Goal: Leave review/rating: Leave review/rating

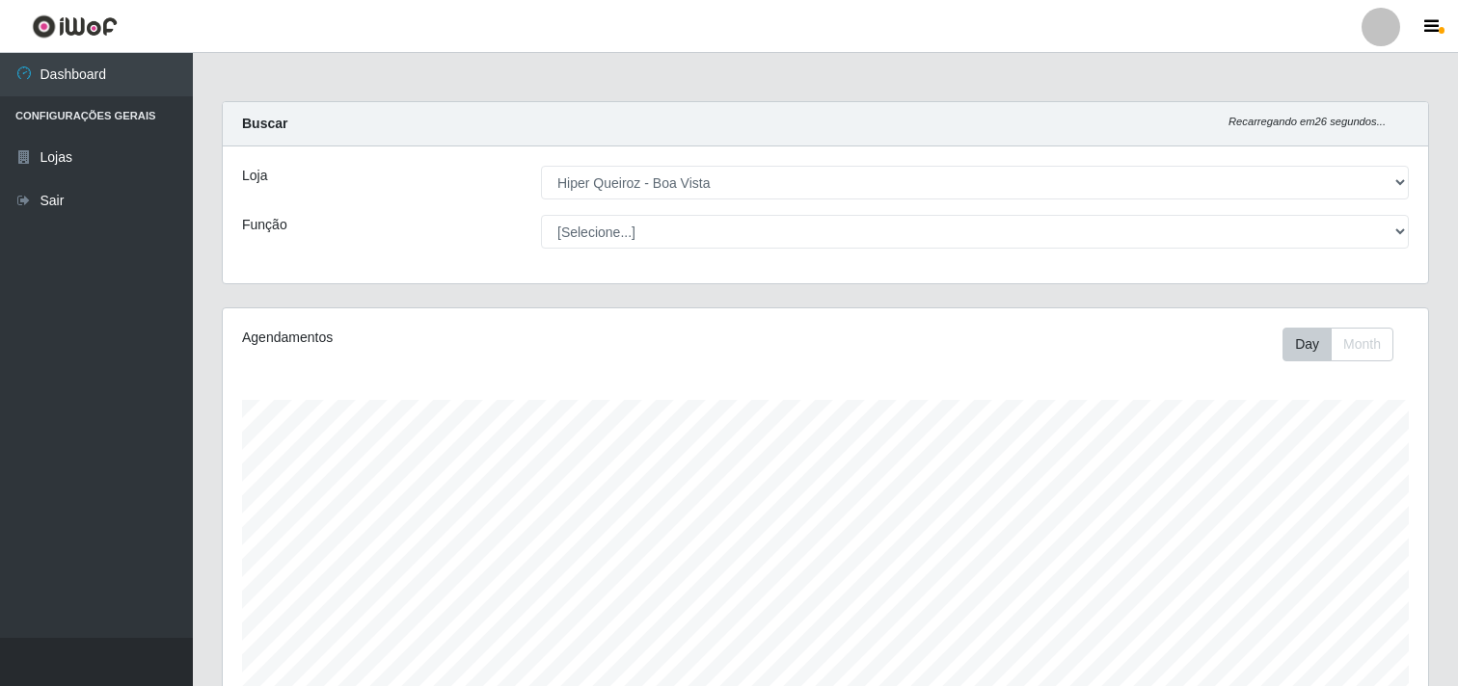
select select "514"
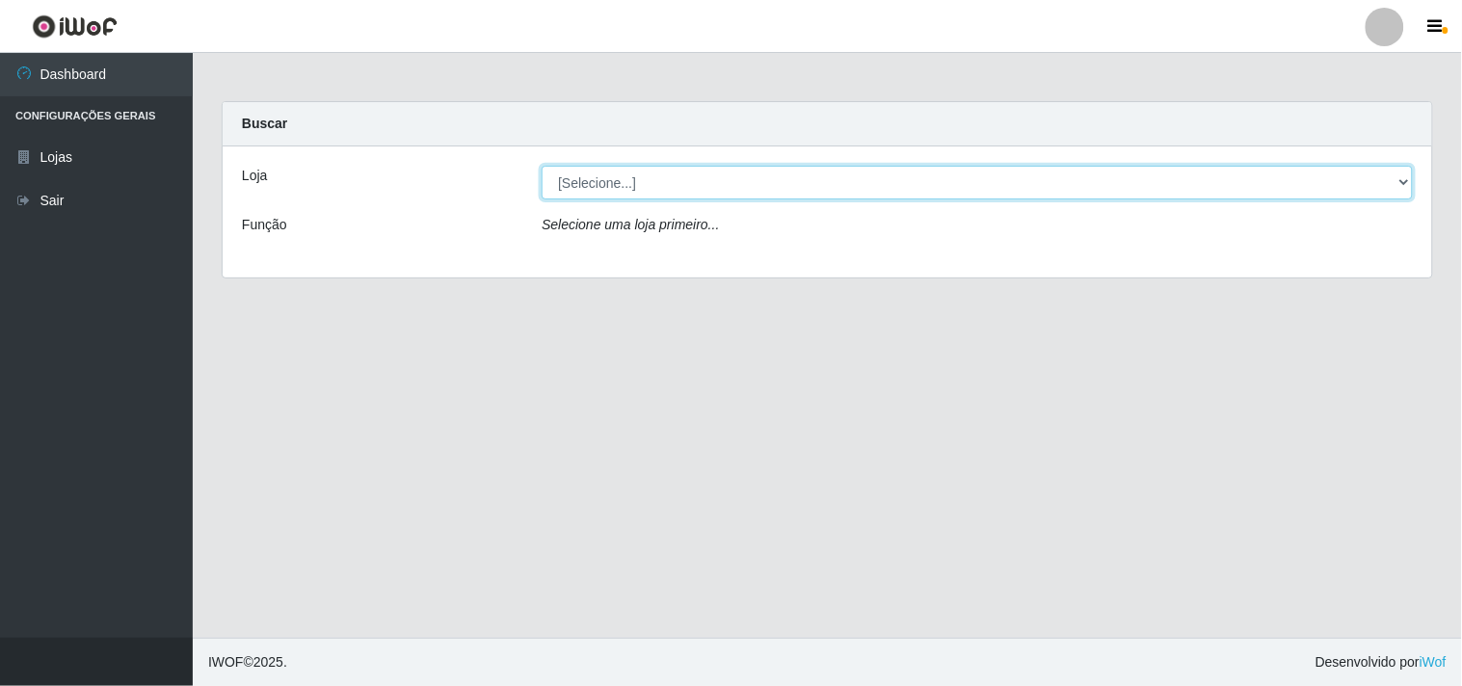
click at [764, 172] on select "[Selecione...] Hiper Queiroz - Boa Vista" at bounding box center [977, 183] width 871 height 34
select select "514"
click at [542, 166] on select "[Selecione...] Hiper Queiroz - Boa Vista" at bounding box center [977, 183] width 871 height 34
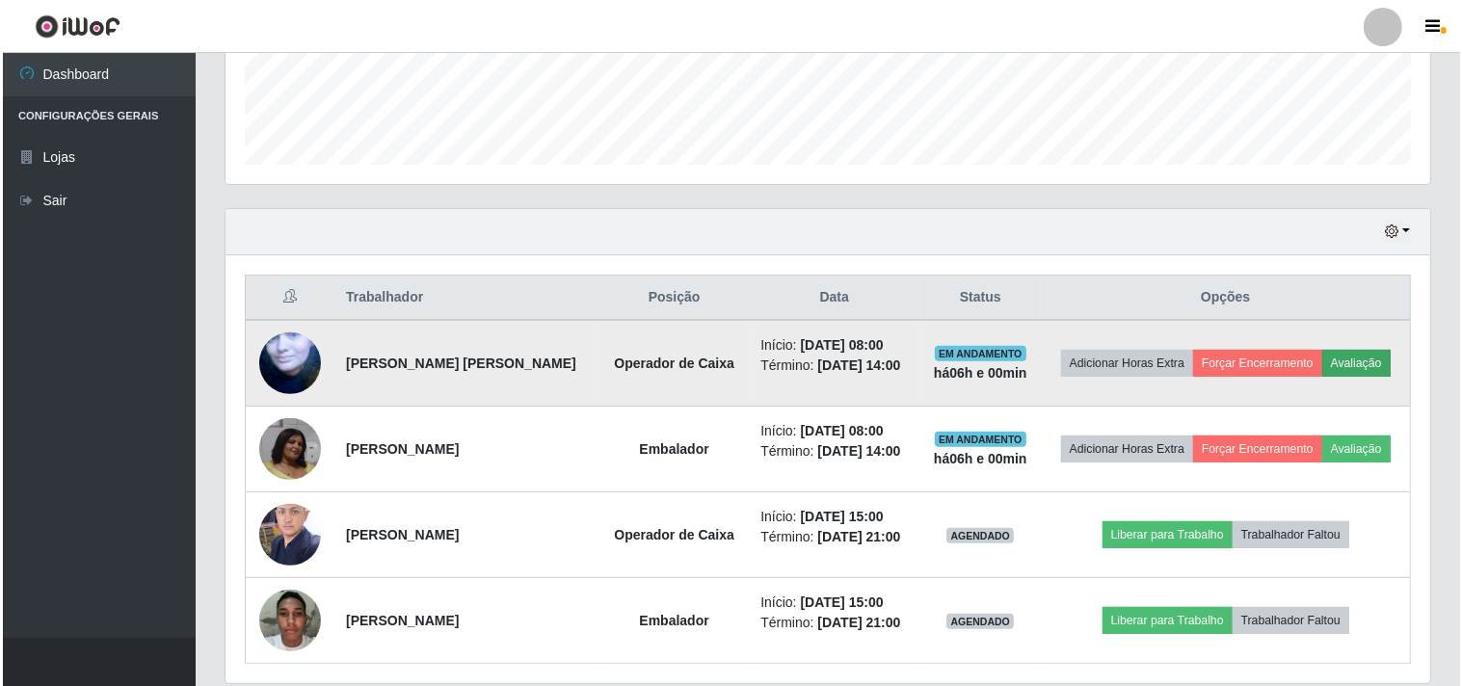
scroll to position [535, 0]
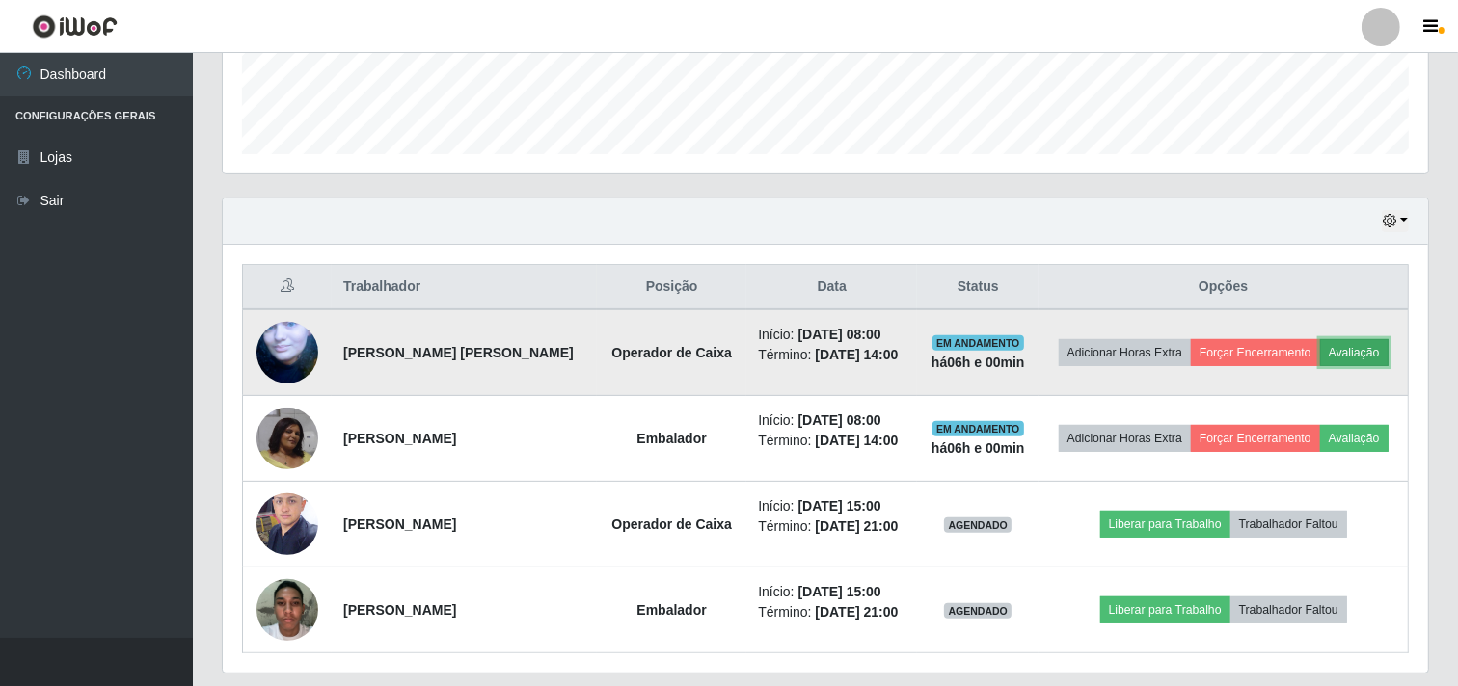
click at [1376, 349] on button "Avaliação" at bounding box center [1354, 352] width 68 height 27
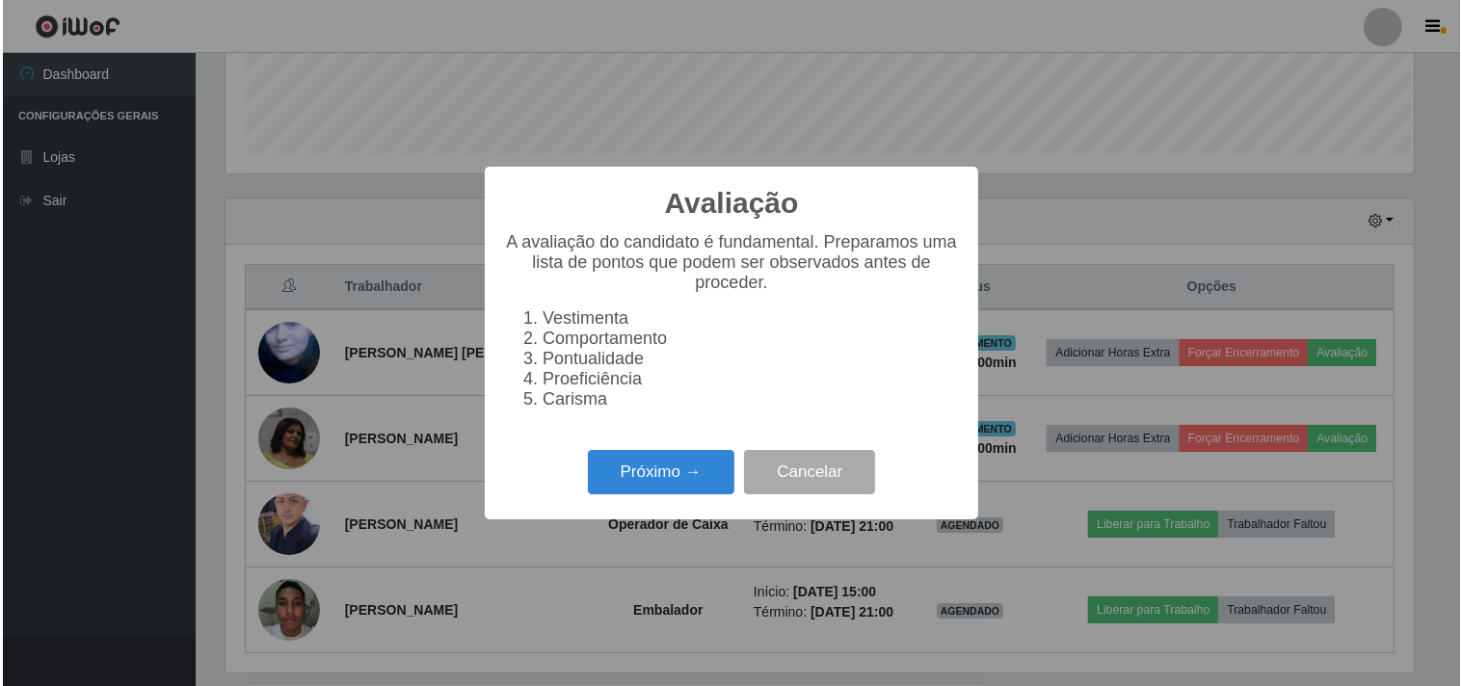
scroll to position [399, 1193]
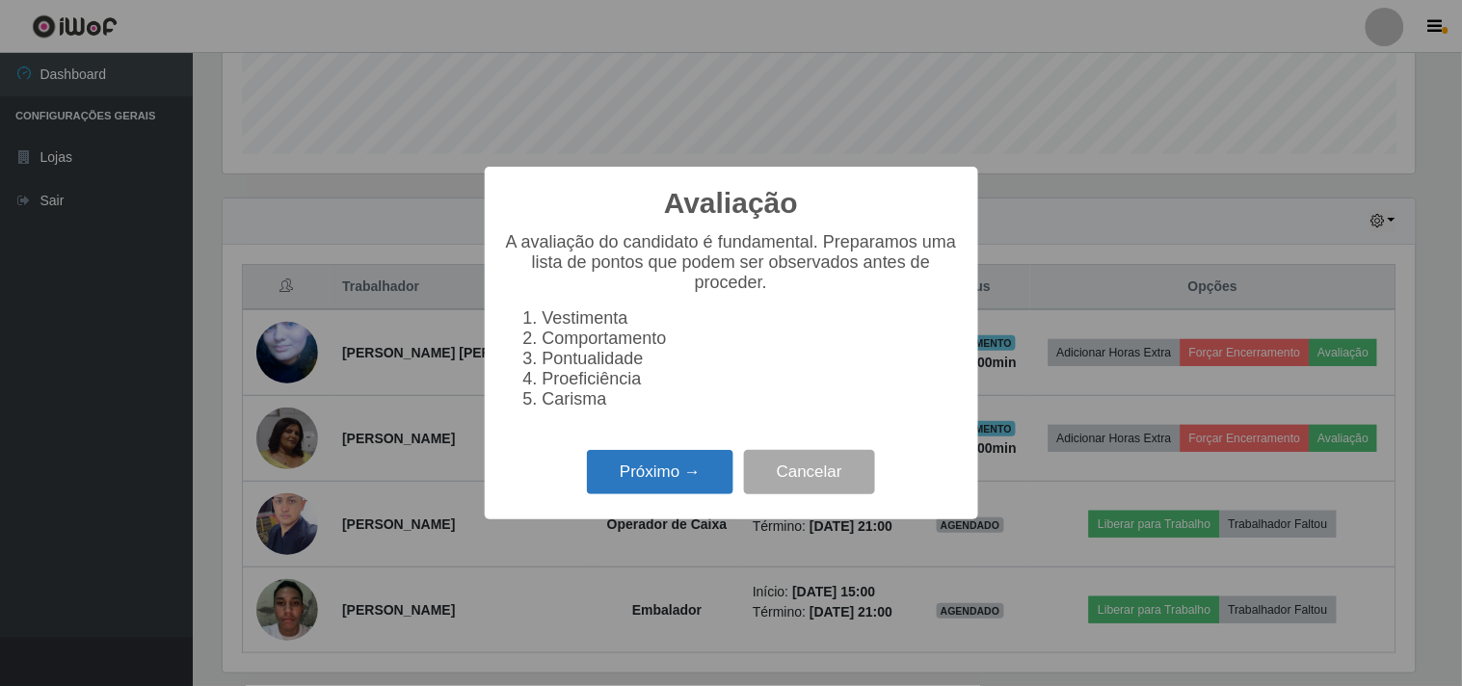
click at [682, 484] on button "Próximo →" at bounding box center [660, 472] width 147 height 45
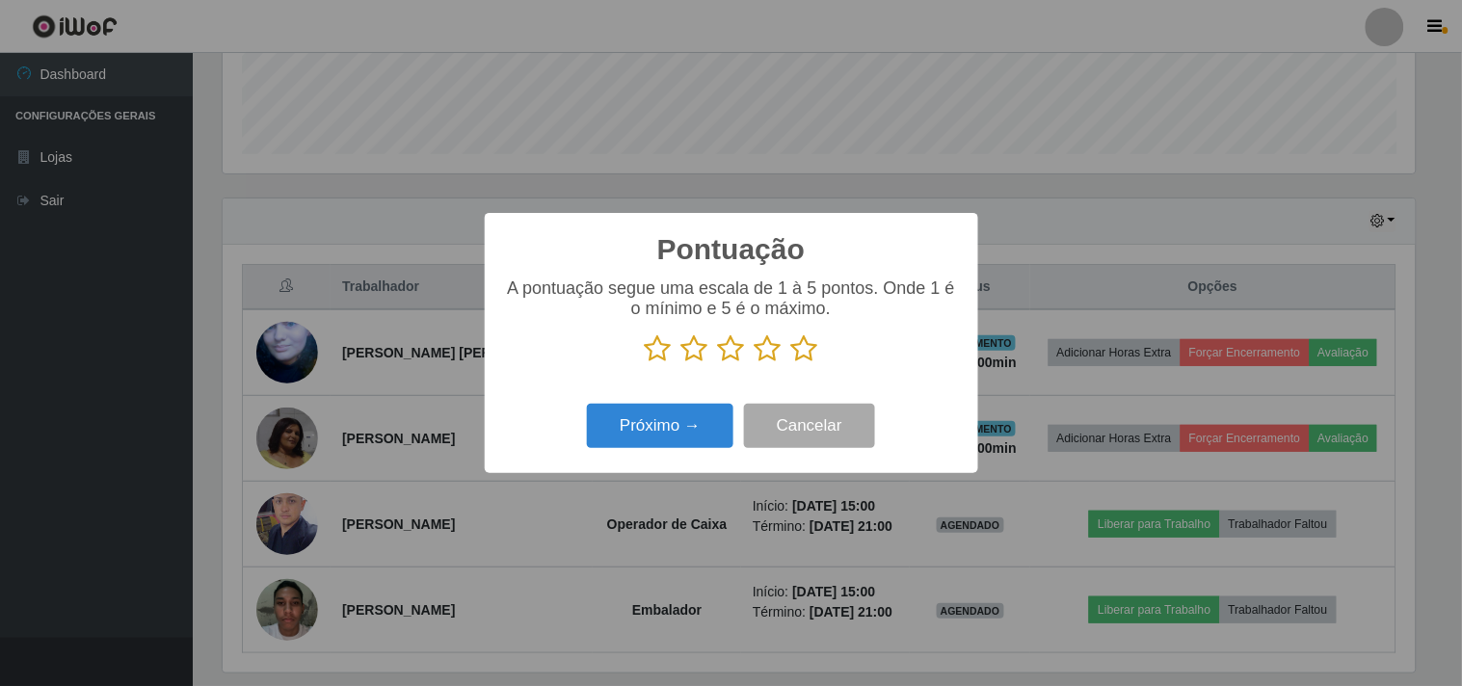
scroll to position [963641, 962848]
click at [797, 349] on icon at bounding box center [804, 349] width 27 height 29
click at [791, 363] on input "radio" at bounding box center [791, 363] width 0 height 0
click at [648, 437] on button "Próximo →" at bounding box center [660, 426] width 147 height 45
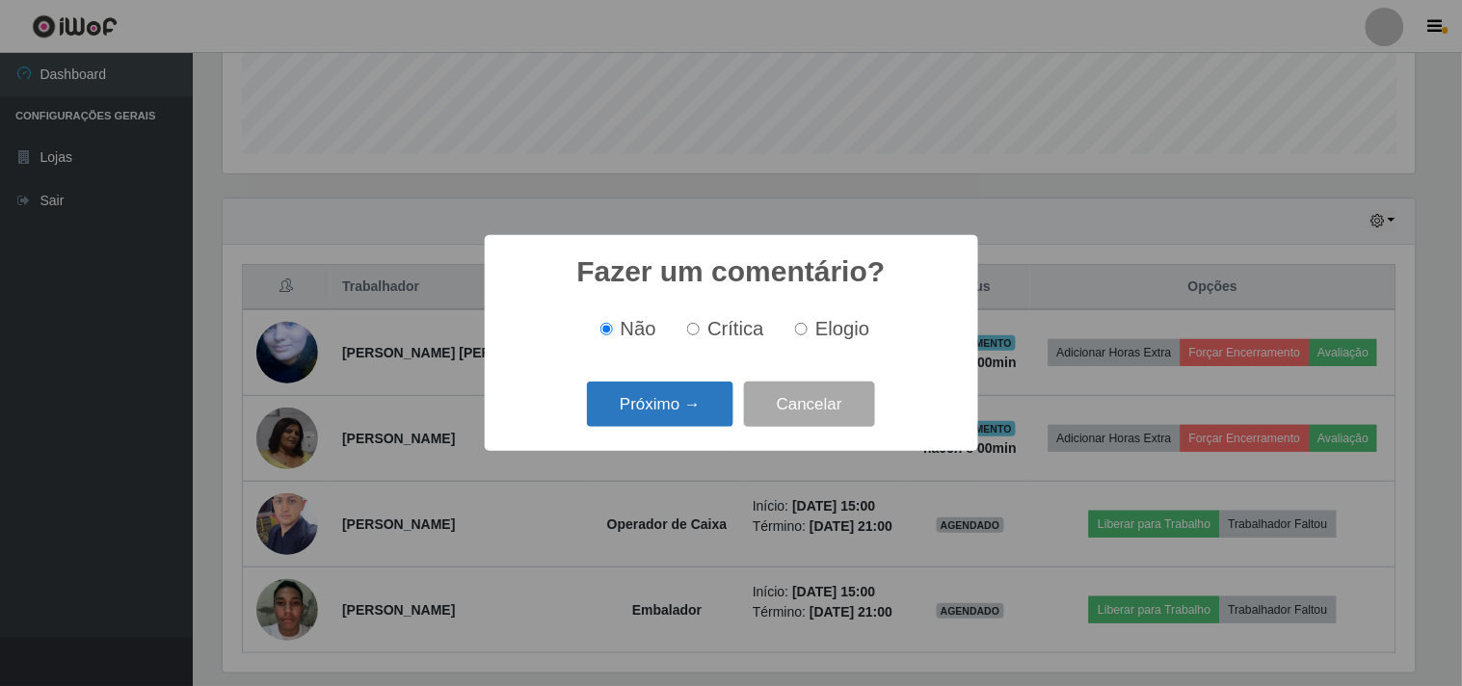
click at [675, 409] on button "Próximo →" at bounding box center [660, 404] width 147 height 45
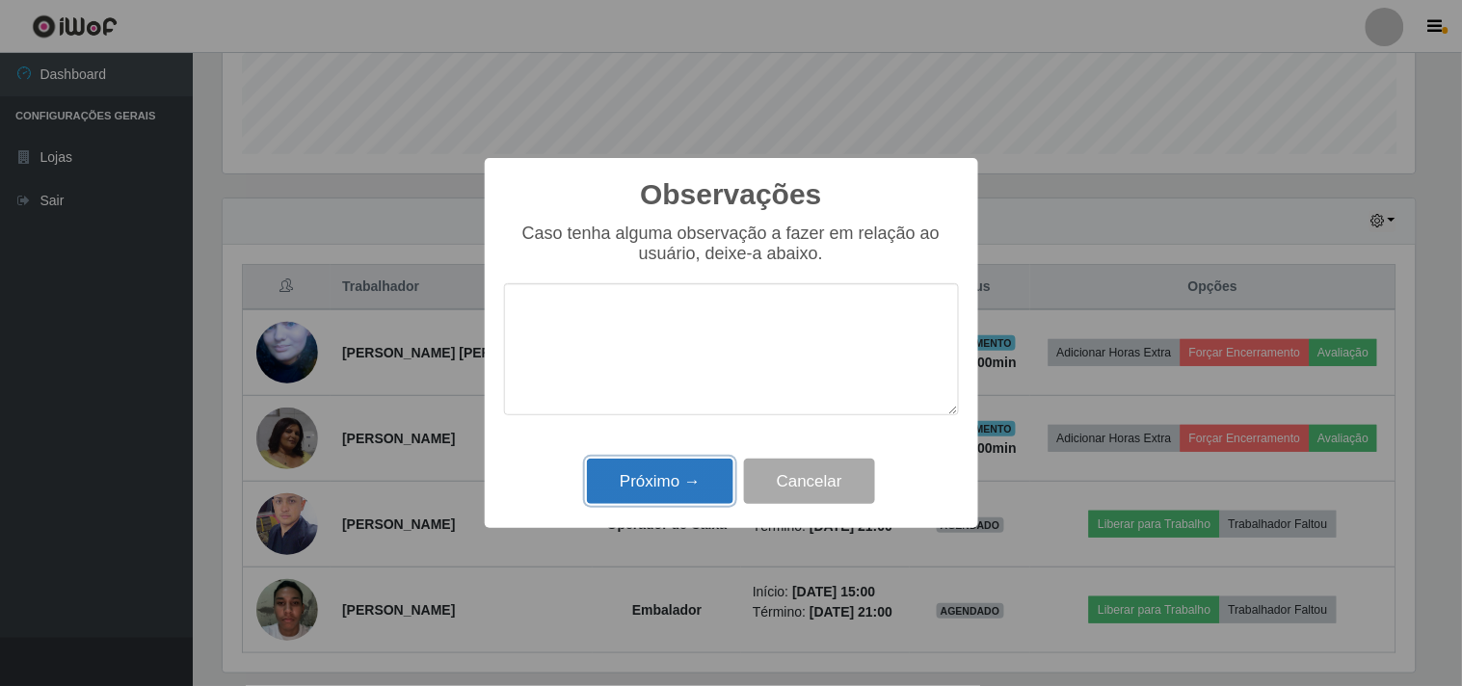
click at [668, 488] on button "Próximo →" at bounding box center [660, 481] width 147 height 45
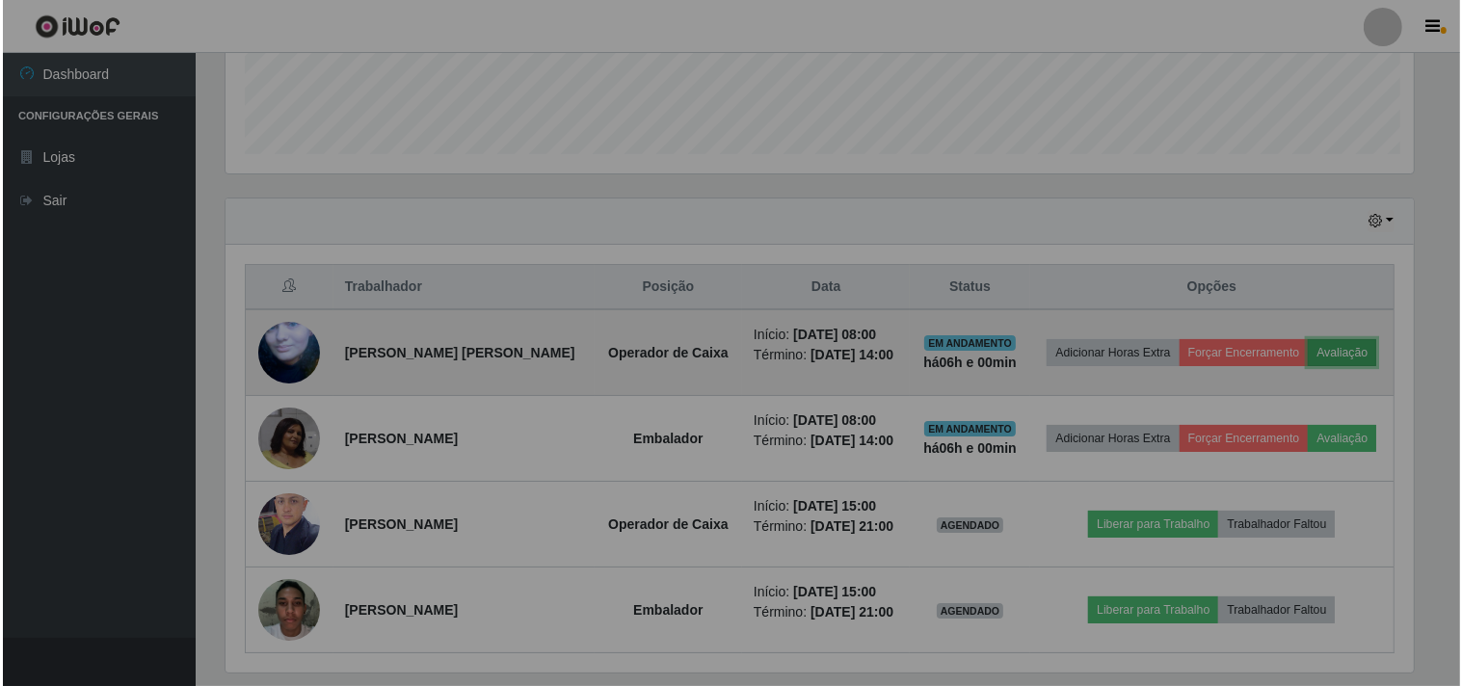
scroll to position [399, 1205]
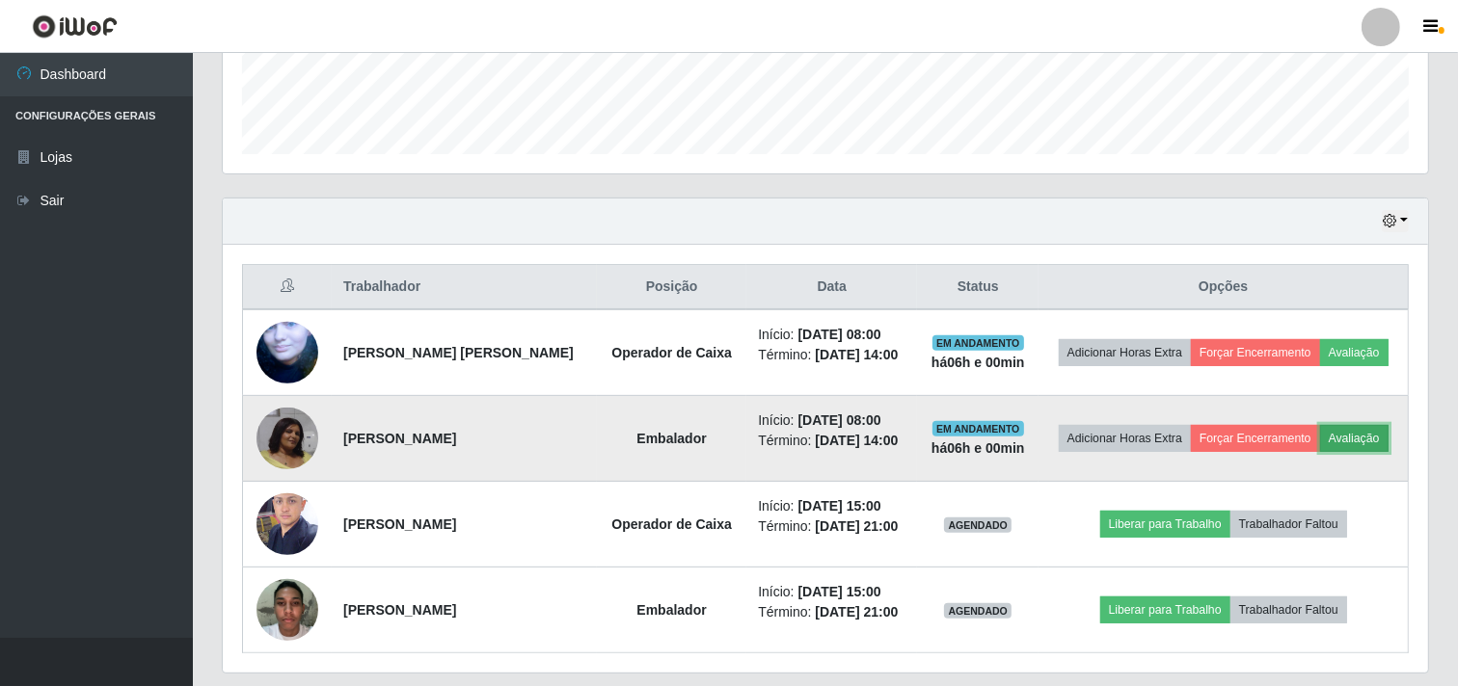
click at [1370, 441] on button "Avaliação" at bounding box center [1354, 438] width 68 height 27
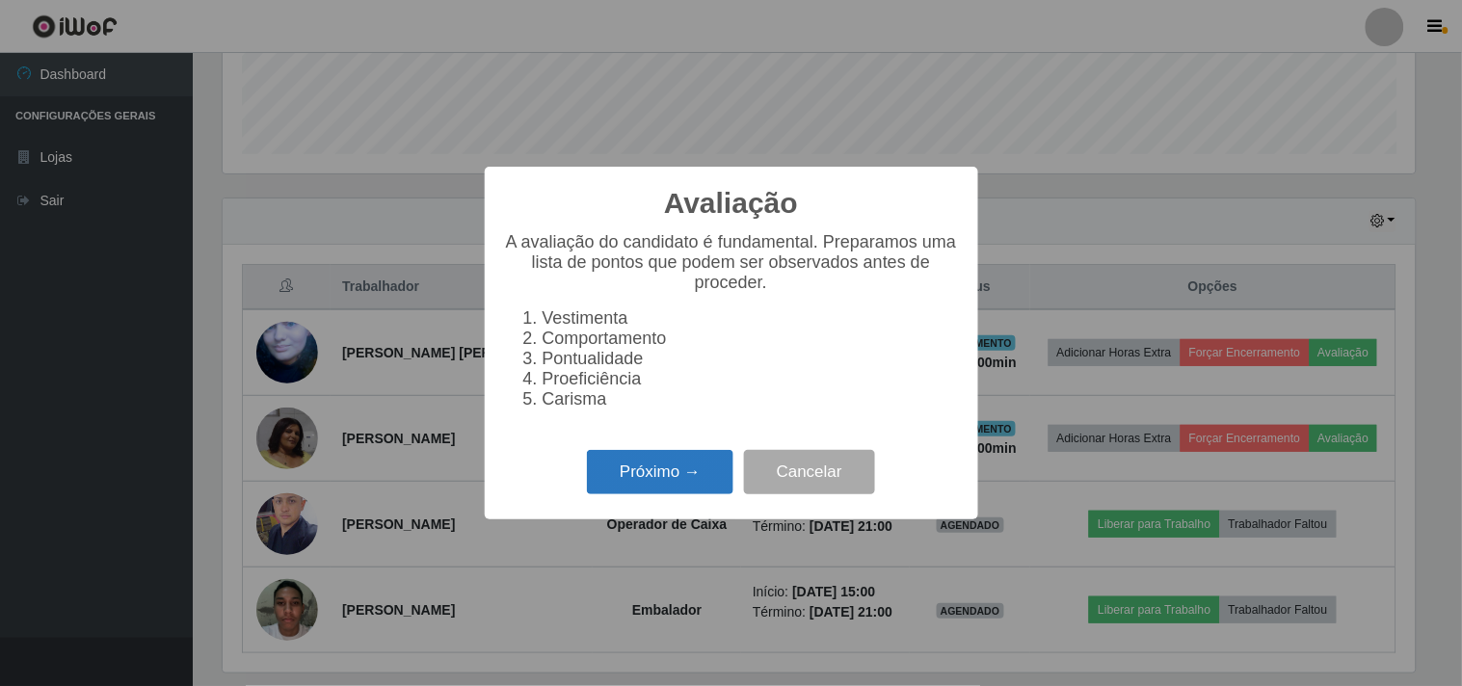
click at [617, 486] on button "Próximo →" at bounding box center [660, 472] width 147 height 45
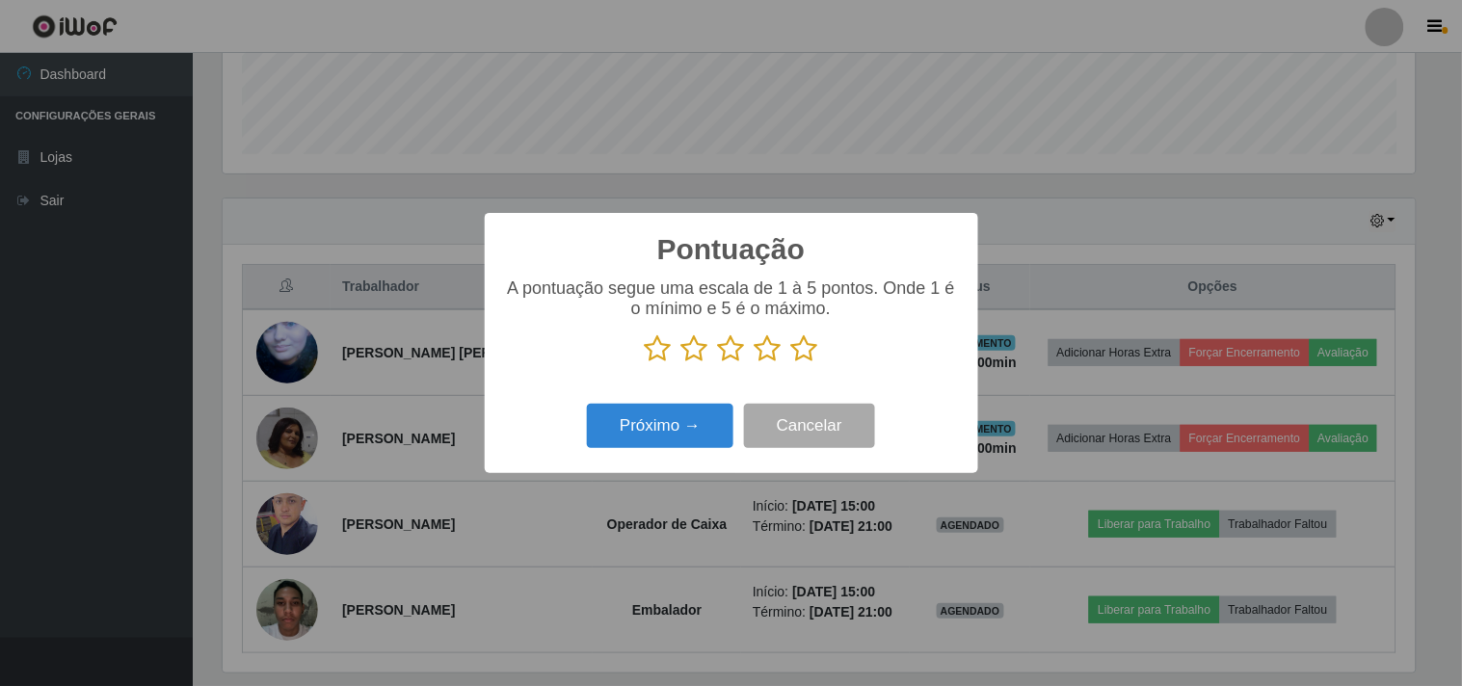
scroll to position [963641, 962848]
drag, startPoint x: 811, startPoint y: 337, endPoint x: 773, endPoint y: 396, distance: 69.8
click at [812, 337] on icon at bounding box center [804, 349] width 27 height 29
click at [791, 363] on input "radio" at bounding box center [791, 363] width 0 height 0
click at [644, 431] on button "Próximo →" at bounding box center [660, 426] width 147 height 45
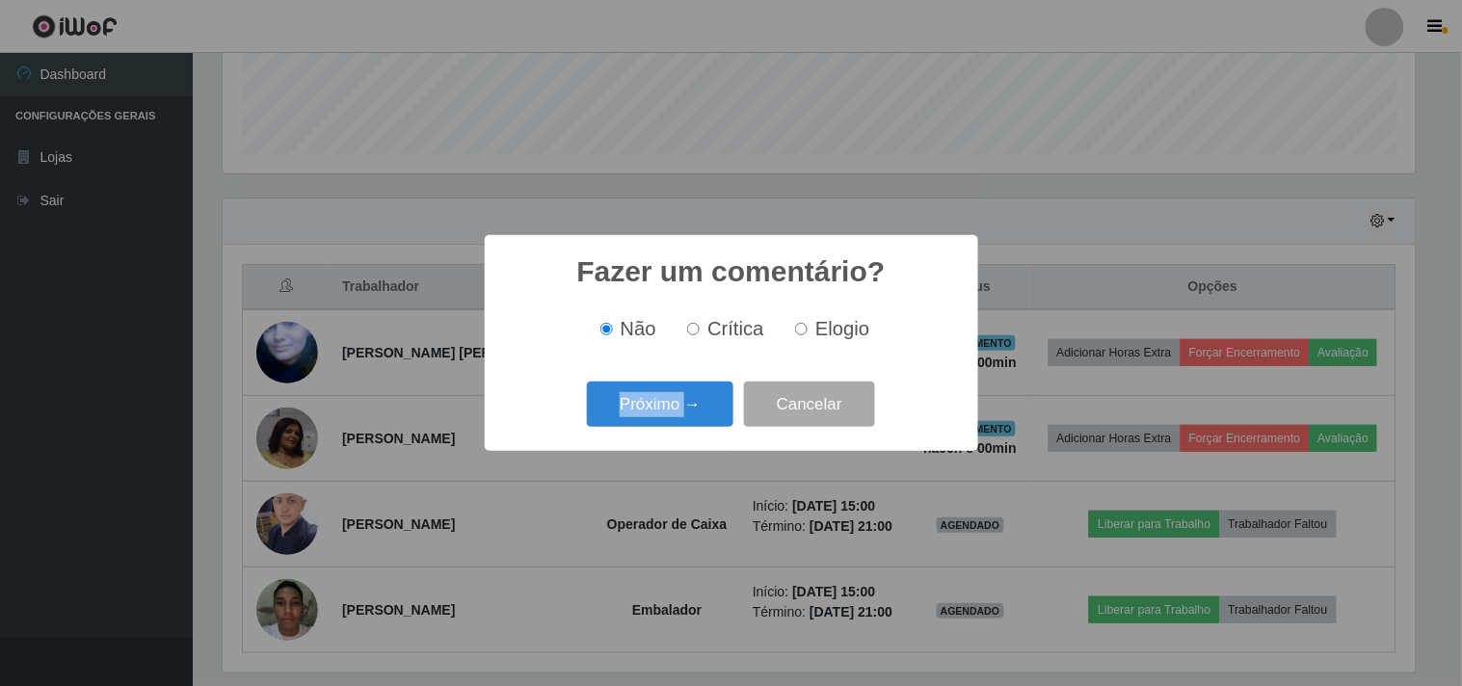
click at [644, 431] on div "Fazer um comentário? × Não Crítica Elogio Próximo → Cancelar" at bounding box center [732, 343] width 494 height 216
click at [656, 416] on button "Próximo →" at bounding box center [660, 404] width 147 height 45
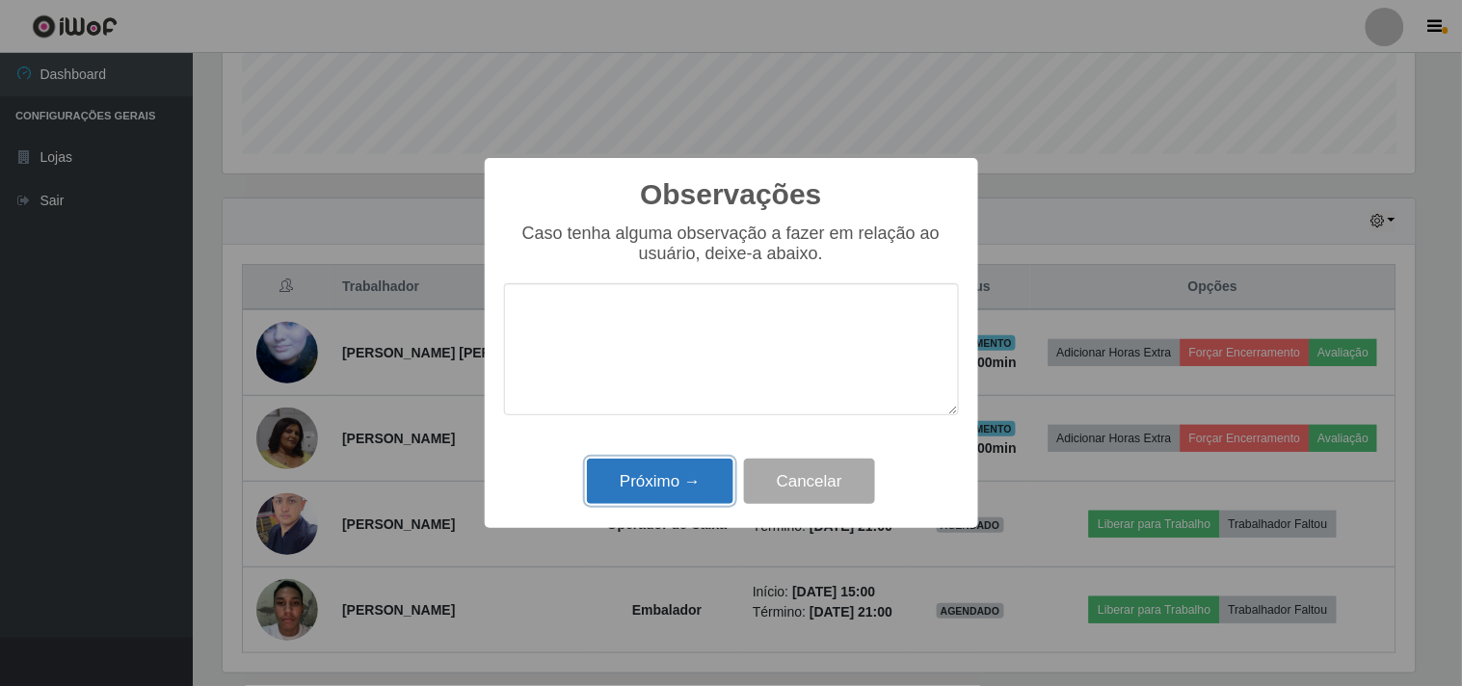
click at [669, 483] on button "Próximo →" at bounding box center [660, 481] width 147 height 45
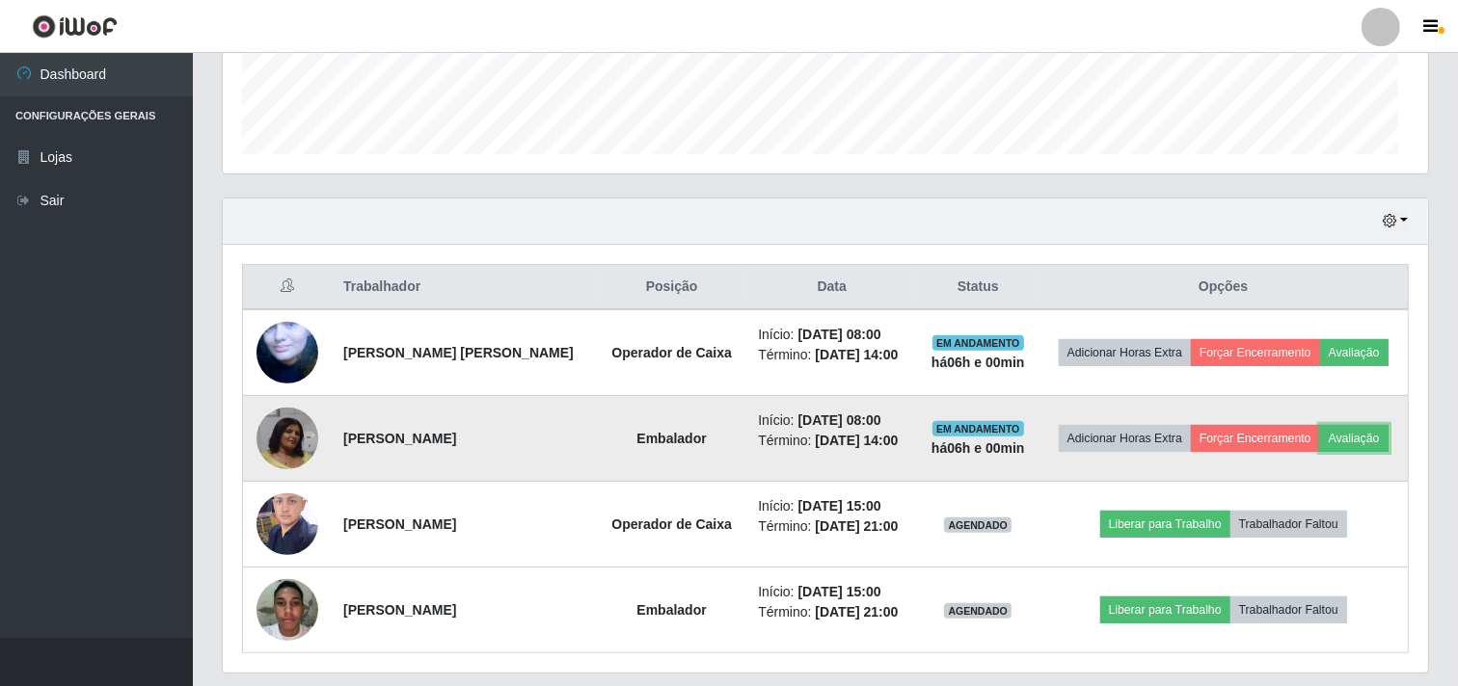
scroll to position [399, 1205]
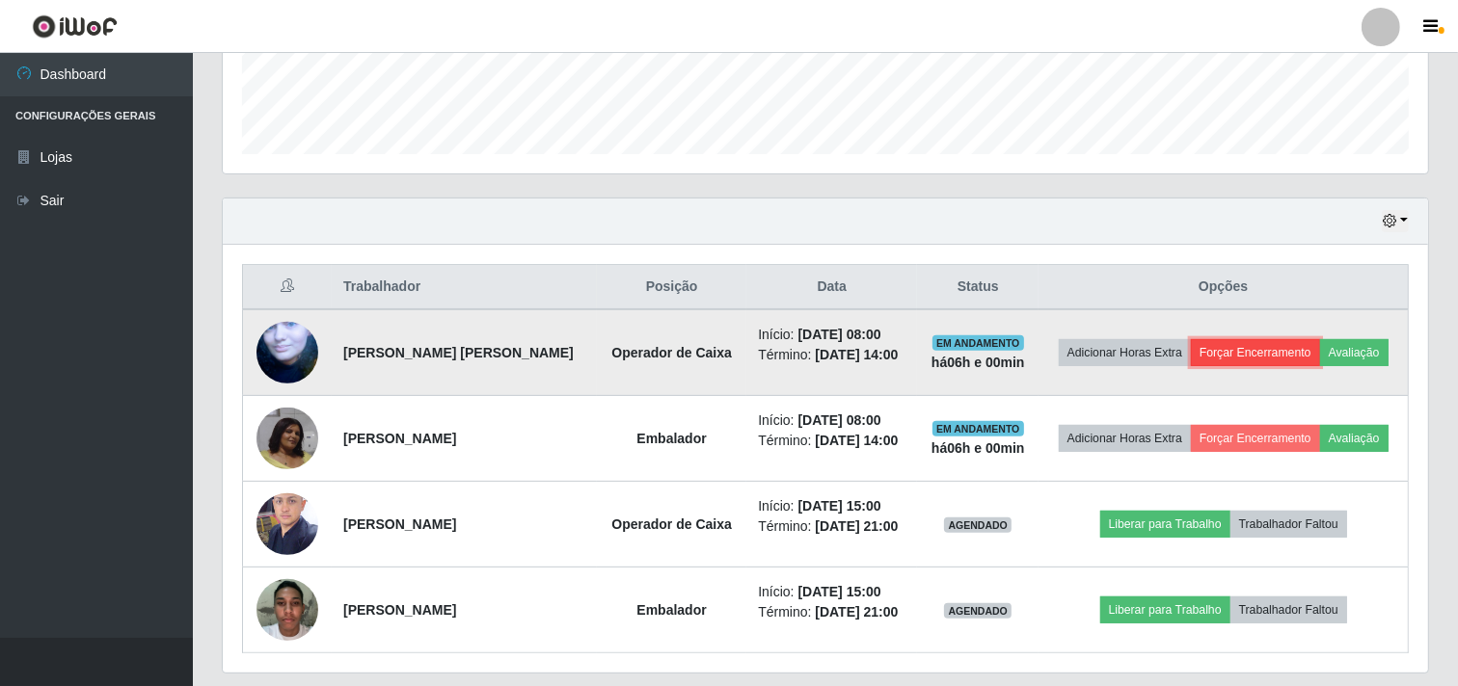
click at [1265, 359] on button "Forçar Encerramento" at bounding box center [1255, 352] width 129 height 27
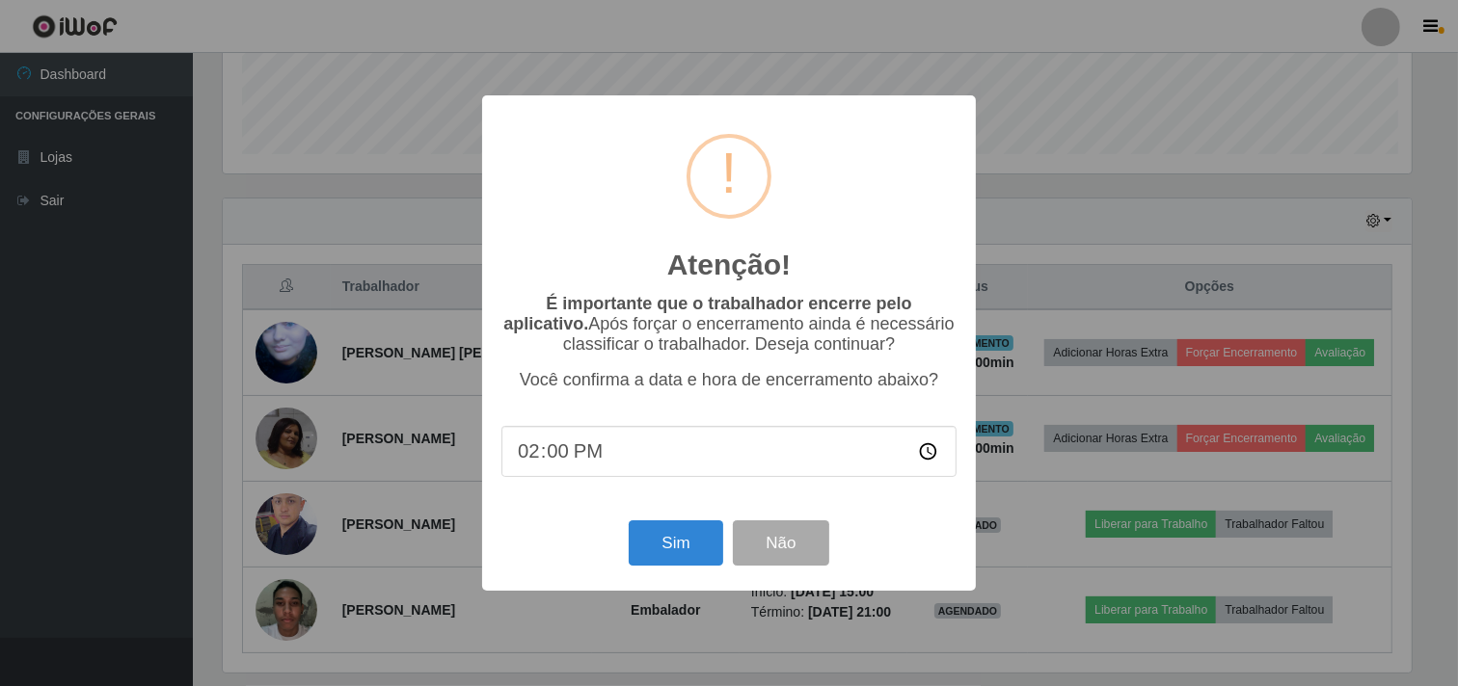
scroll to position [399, 1193]
click at [658, 554] on button "Sim" at bounding box center [678, 543] width 94 height 45
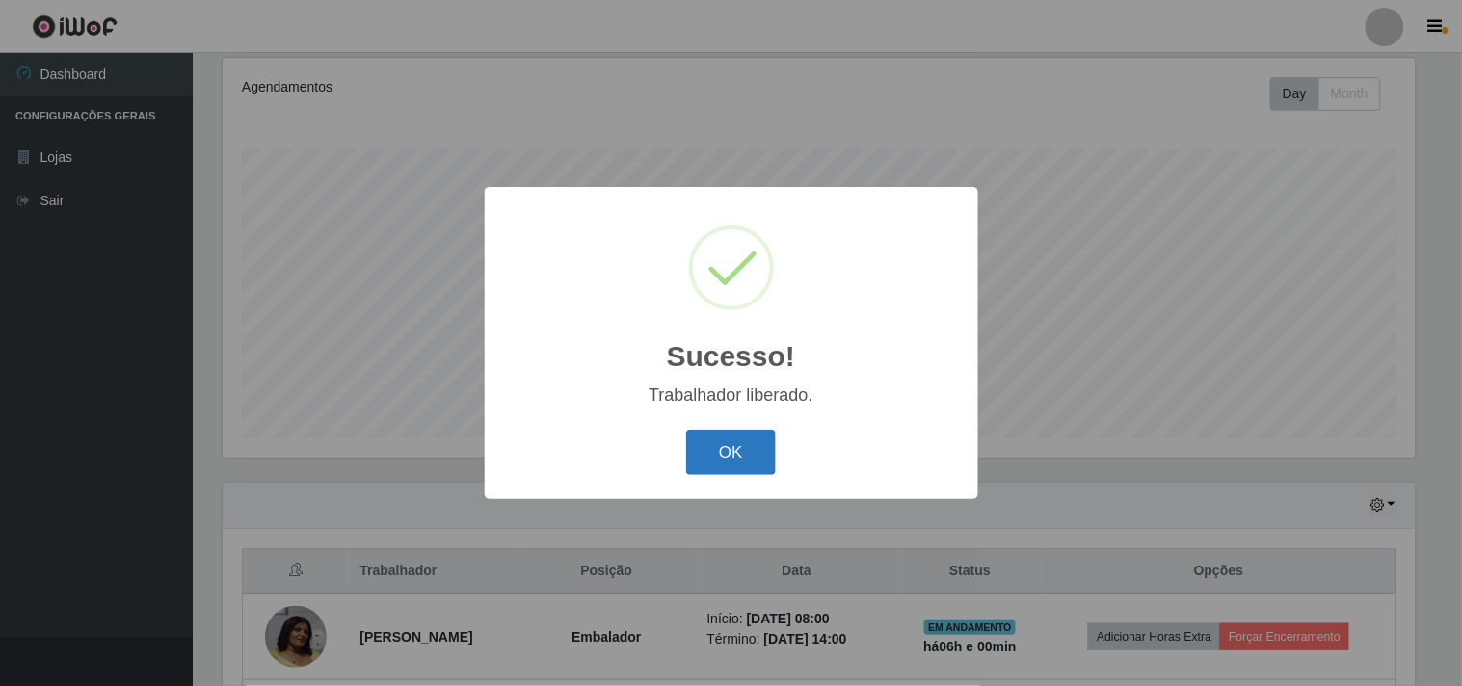
drag, startPoint x: 740, startPoint y: 455, endPoint x: 1113, endPoint y: 430, distance: 373.9
click at [742, 455] on button "OK" at bounding box center [731, 452] width 90 height 45
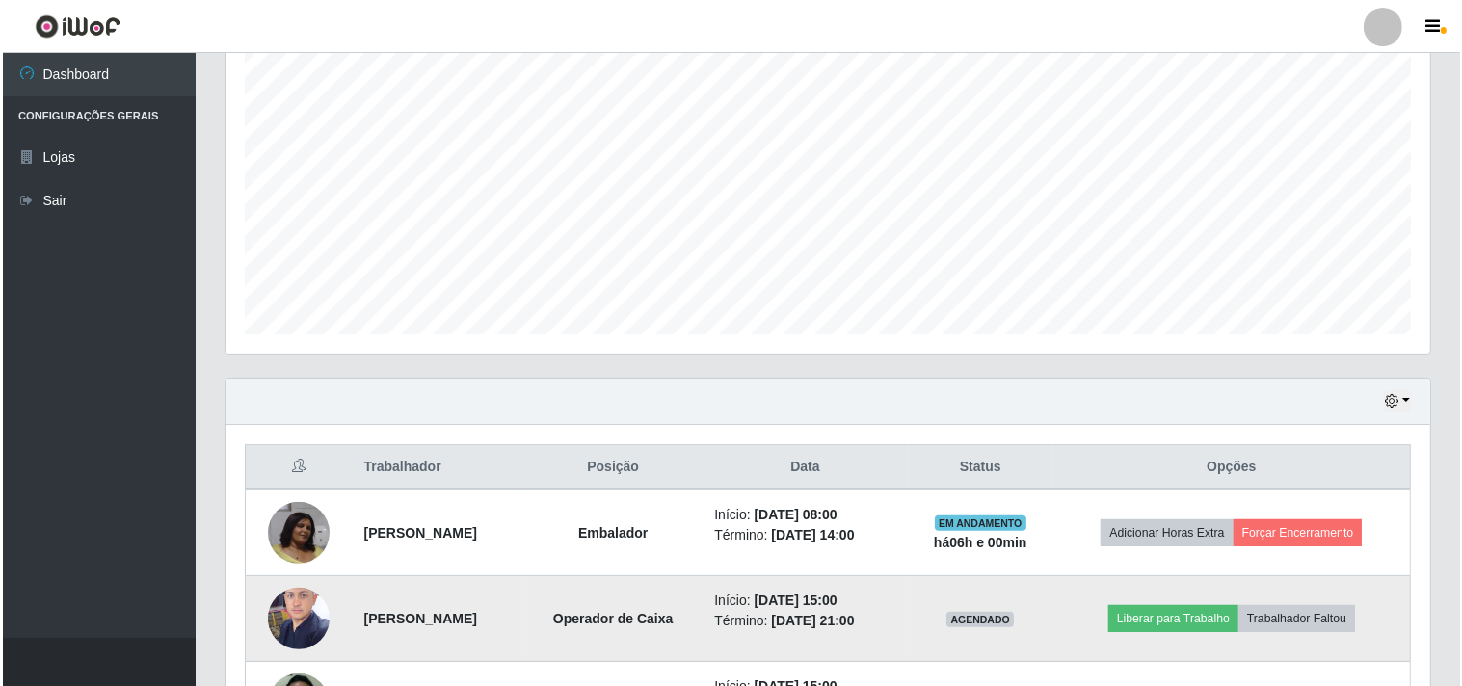
scroll to position [508, 0]
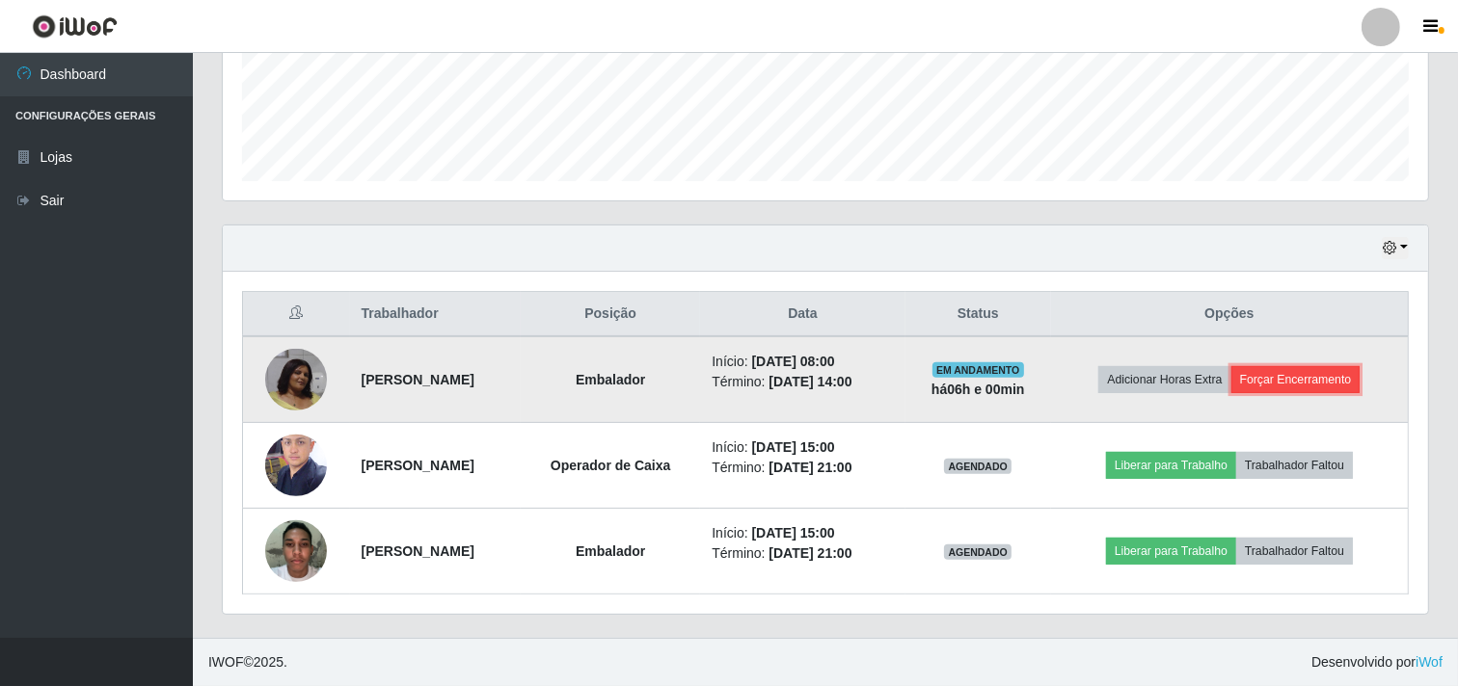
click at [1311, 369] on button "Forçar Encerramento" at bounding box center [1295, 379] width 129 height 27
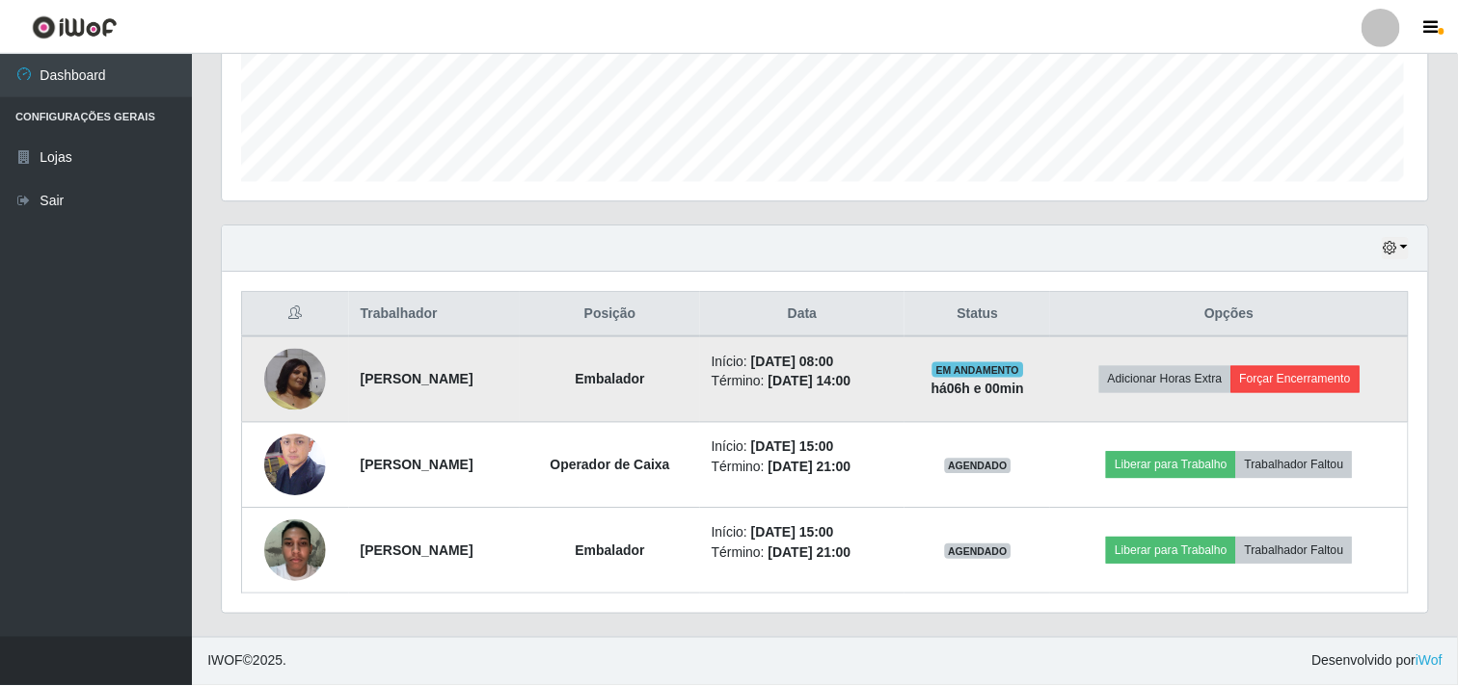
scroll to position [399, 1193]
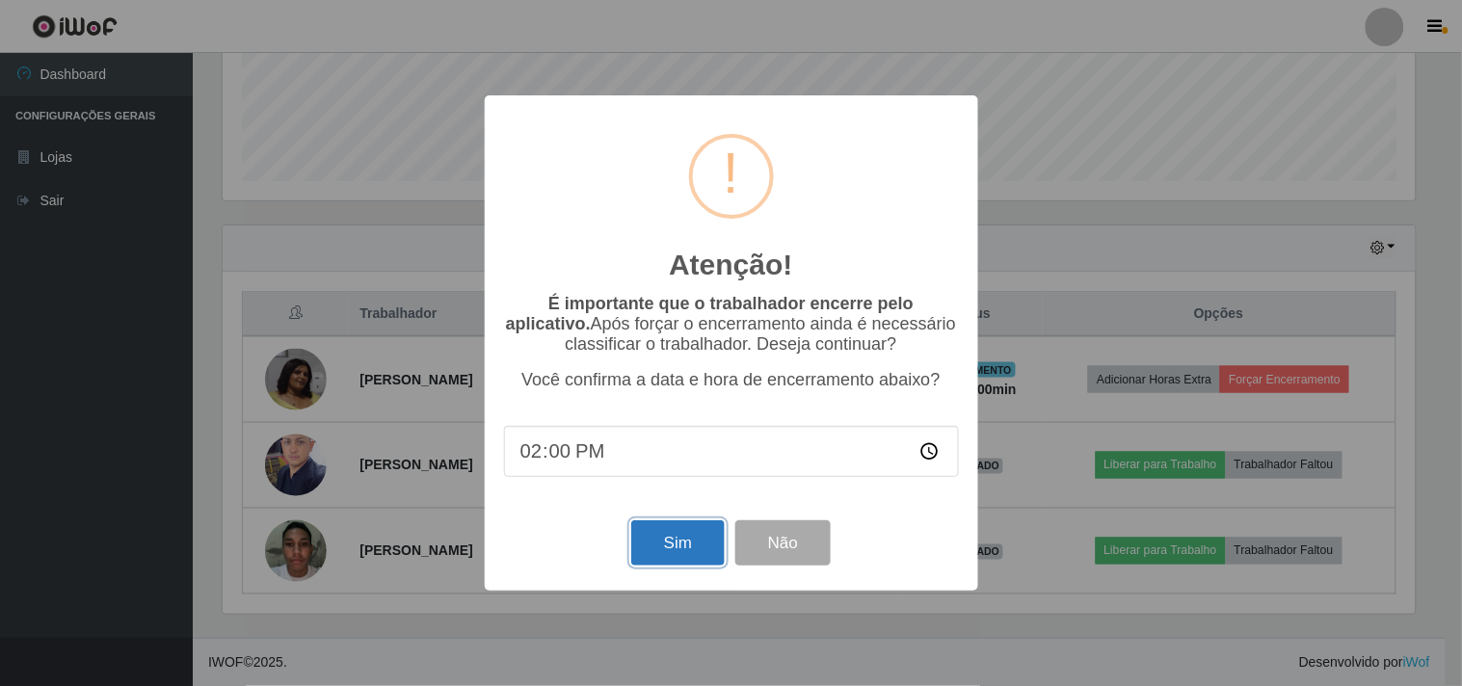
click at [672, 550] on button "Sim" at bounding box center [678, 543] width 94 height 45
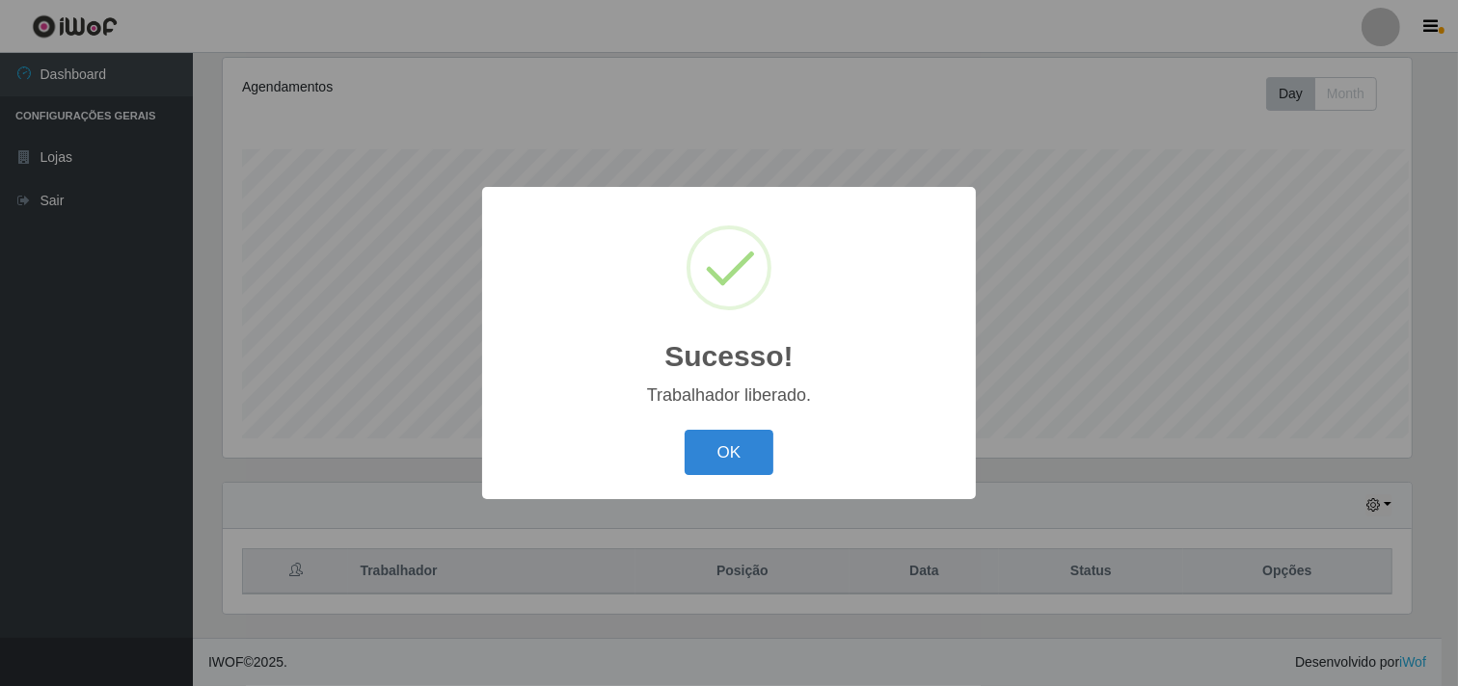
scroll to position [0, 0]
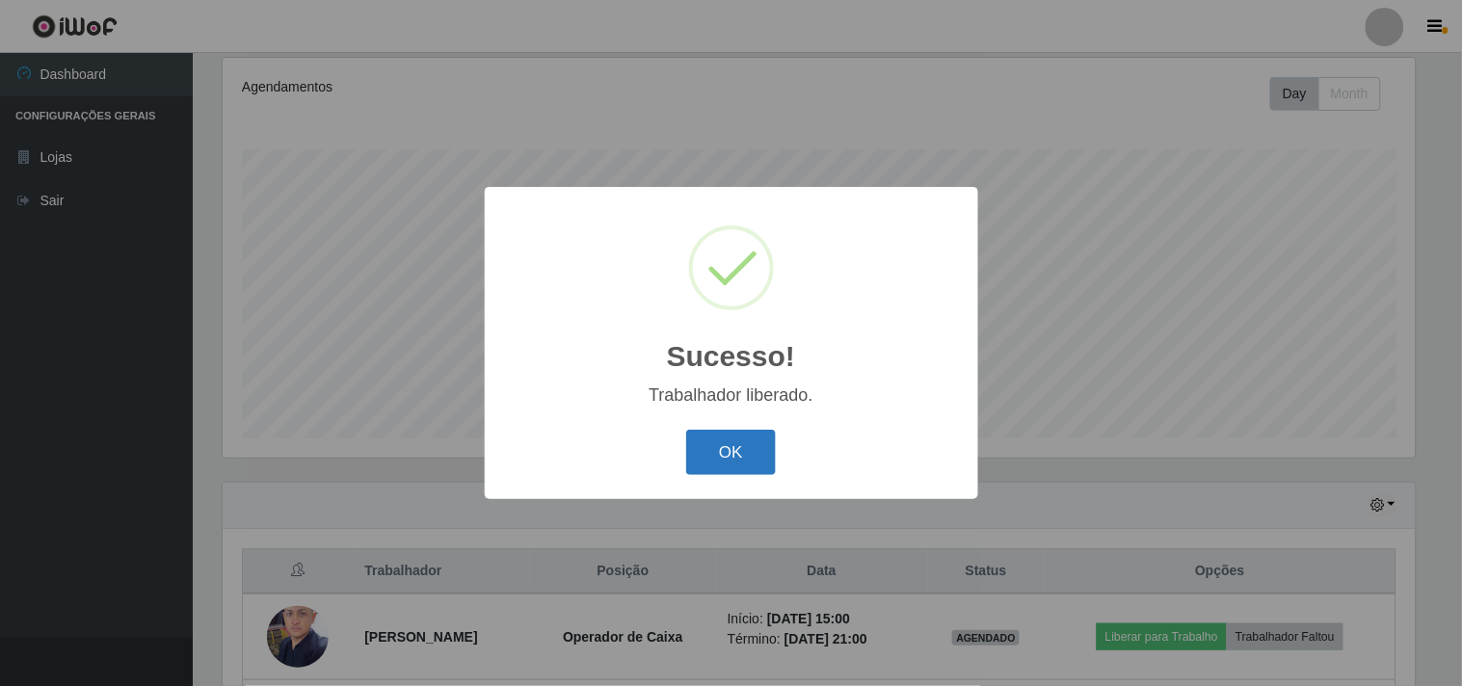
click at [730, 454] on button "OK" at bounding box center [731, 452] width 90 height 45
